Goal: Information Seeking & Learning: Learn about a topic

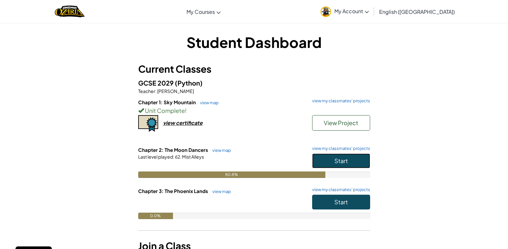
click at [318, 158] on button "Start" at bounding box center [341, 161] width 58 height 15
click at [337, 199] on span "Start" at bounding box center [341, 201] width 14 height 7
click at [326, 203] on button "Start" at bounding box center [341, 202] width 58 height 15
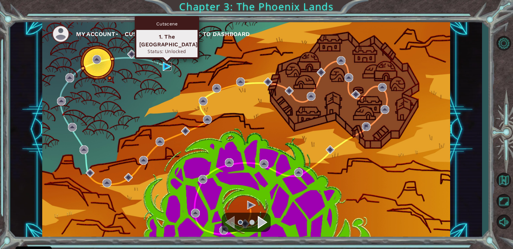
click at [166, 66] on img at bounding box center [167, 66] width 9 height 9
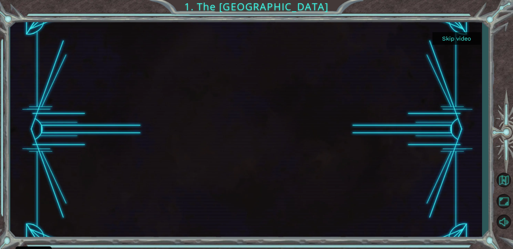
click at [459, 39] on button "Skip video" at bounding box center [456, 38] width 48 height 13
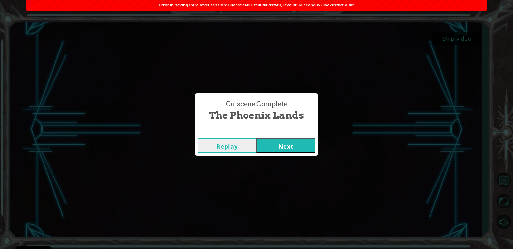
click at [283, 143] on button "Next" at bounding box center [285, 145] width 59 height 14
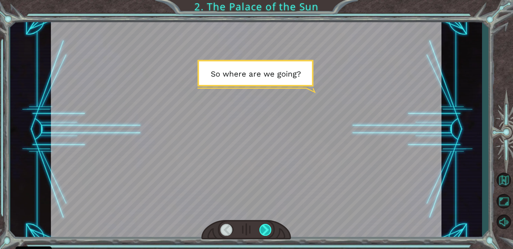
click at [264, 229] on div at bounding box center [265, 230] width 13 height 12
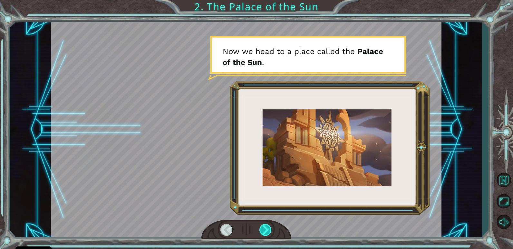
click at [263, 228] on div at bounding box center [265, 230] width 13 height 12
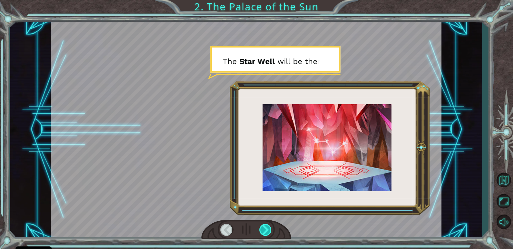
click at [263, 228] on div at bounding box center [265, 230] width 13 height 12
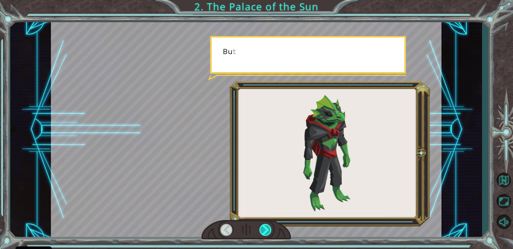
click at [263, 228] on div at bounding box center [265, 230] width 13 height 12
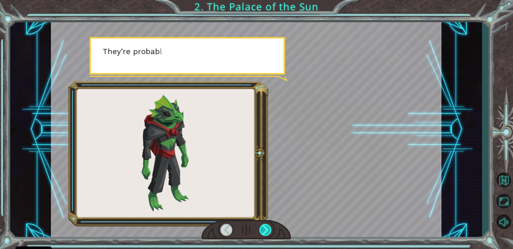
click at [263, 228] on div at bounding box center [265, 230] width 13 height 12
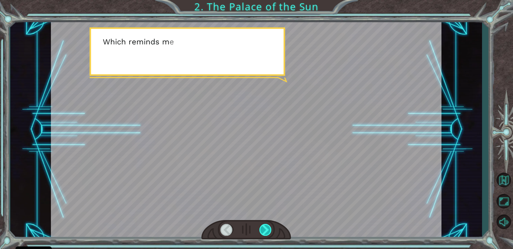
click at [263, 228] on div at bounding box center [265, 230] width 13 height 12
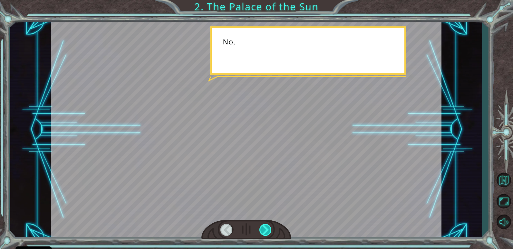
click at [263, 228] on div at bounding box center [265, 230] width 13 height 12
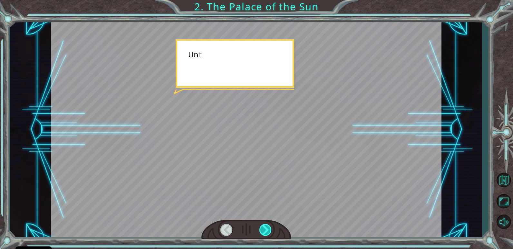
click at [263, 228] on div at bounding box center [265, 230] width 13 height 12
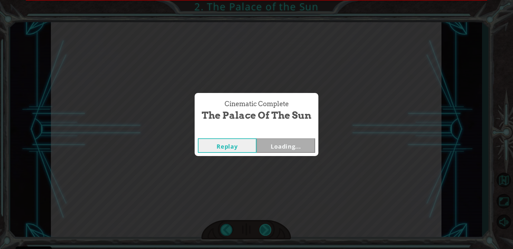
click at [263, 0] on div "S o w h e r e a r e w e g o i n g ? N o w w e h e a d t o a p l a c e c a l l e…" at bounding box center [256, 0] width 513 height 0
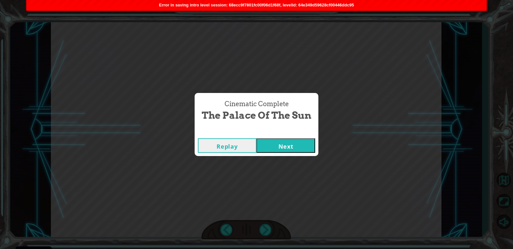
click at [283, 150] on button "Next" at bounding box center [285, 145] width 59 height 14
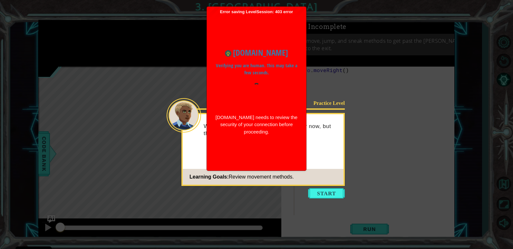
click at [419, 184] on icon at bounding box center [256, 124] width 513 height 249
click at [335, 194] on button "Start" at bounding box center [326, 193] width 37 height 10
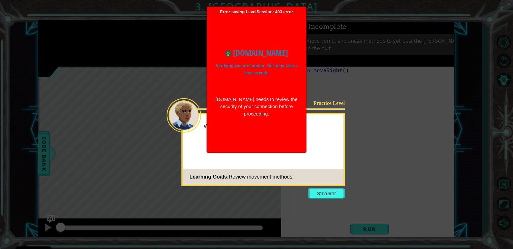
drag, startPoint x: 314, startPoint y: 190, endPoint x: 310, endPoint y: 191, distance: 4.2
click at [315, 192] on button "Start" at bounding box center [326, 193] width 37 height 10
